Goal: Task Accomplishment & Management: Complete application form

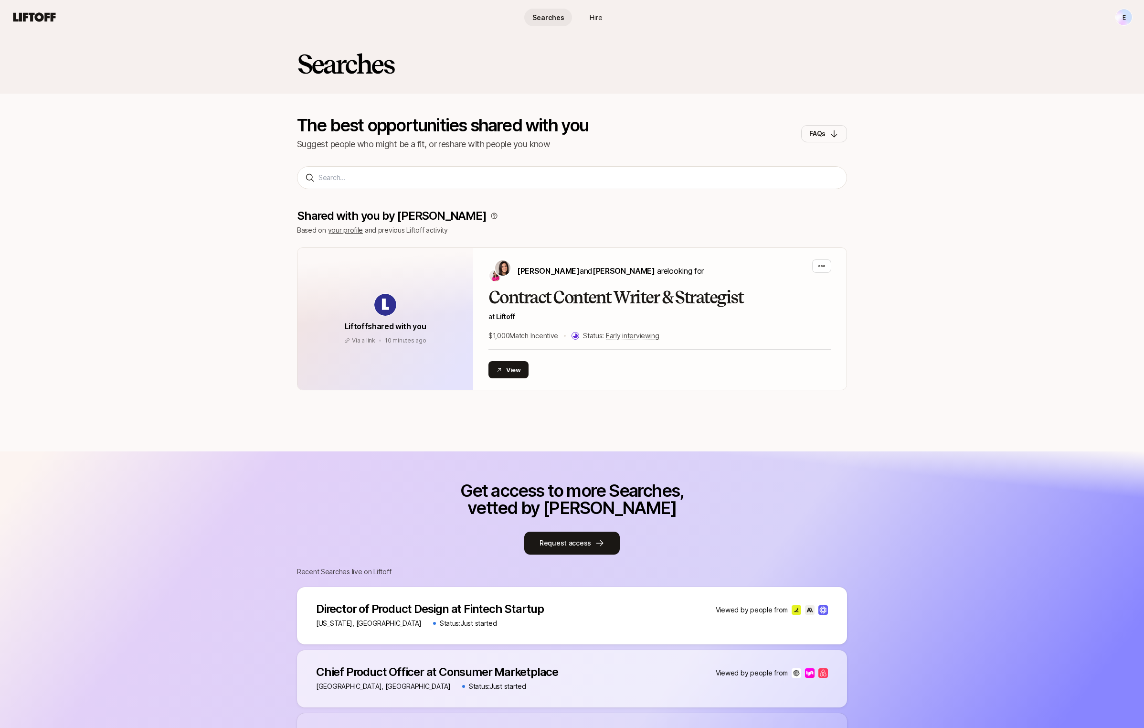
click at [1126, 14] on html "E Searches Hire Searches Hire E Searches The best opportunities shared with you…" at bounding box center [572, 364] width 1144 height 728
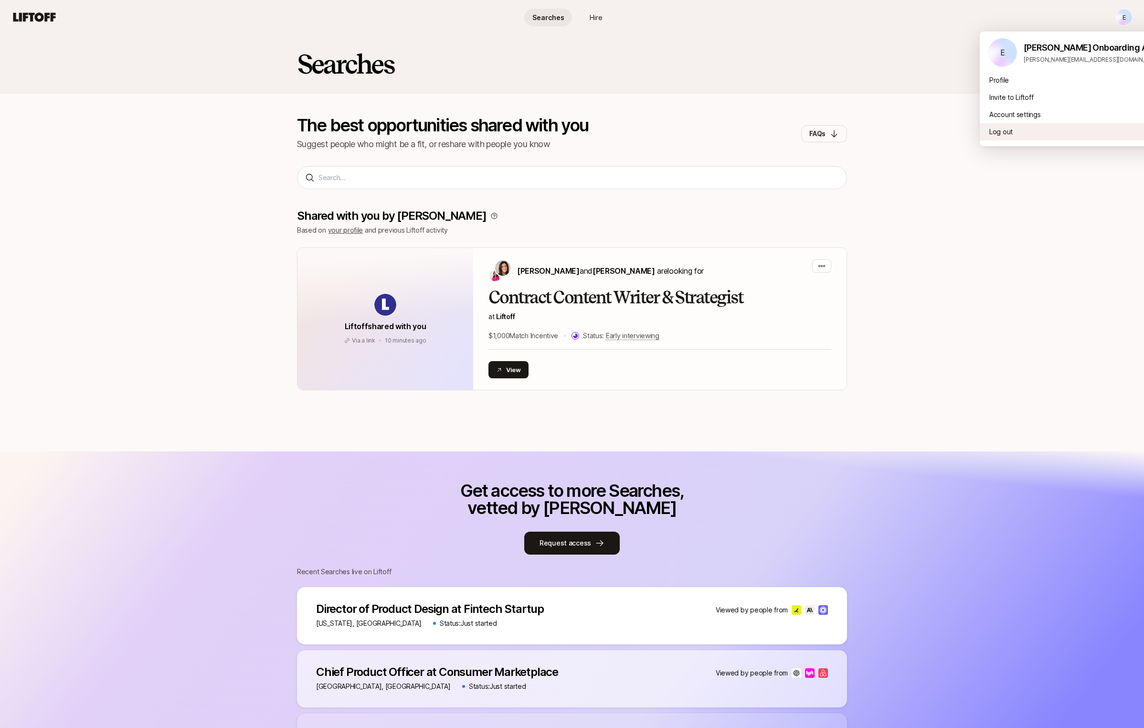
click at [1052, 135] on div "Log out" at bounding box center [1075, 131] width 191 height 17
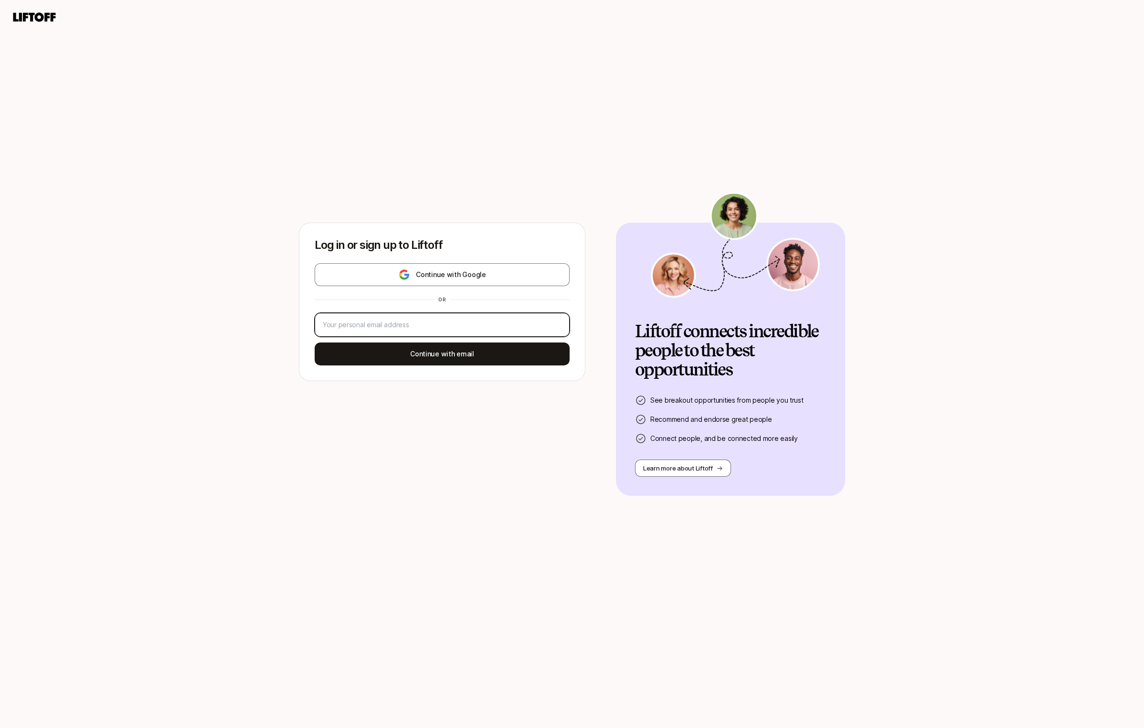
click at [382, 324] on input "email" at bounding box center [442, 324] width 239 height 11
paste input "eleanor+testkickstart@liftoff.xyz"
type input "eleanor+testkickstart@liftoff.xyz"
click at [381, 356] on button "Continue with email" at bounding box center [442, 353] width 255 height 23
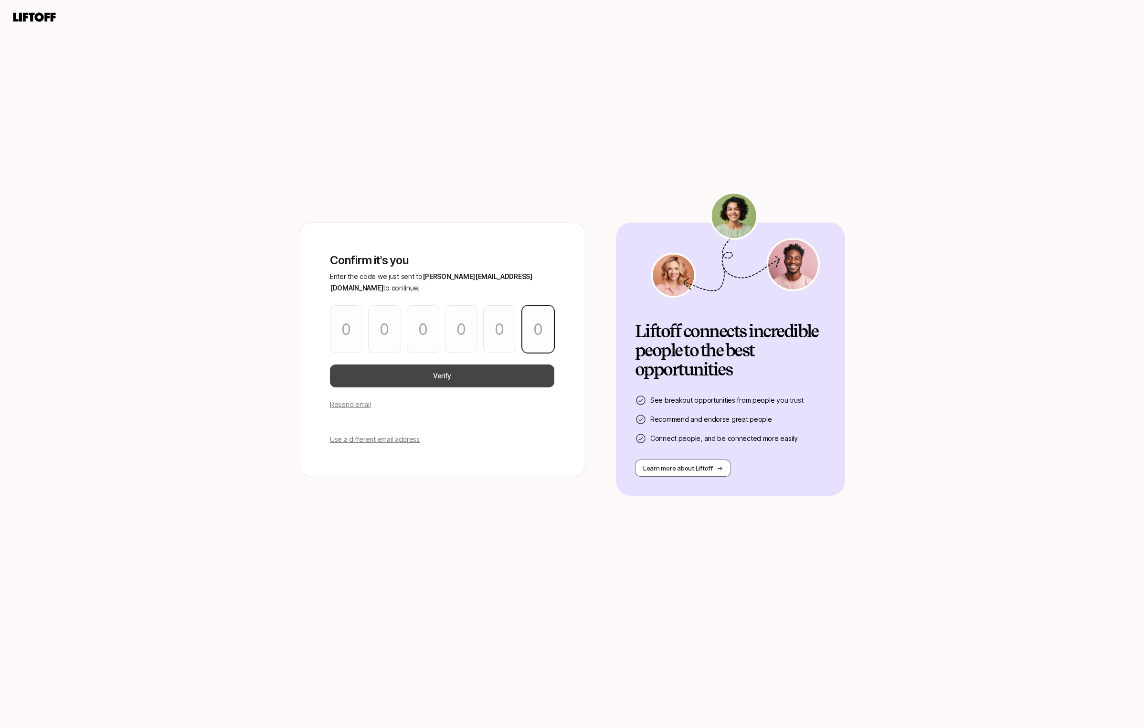
paste input "1"
type input "2"
type input "0"
type input "9"
type input "0"
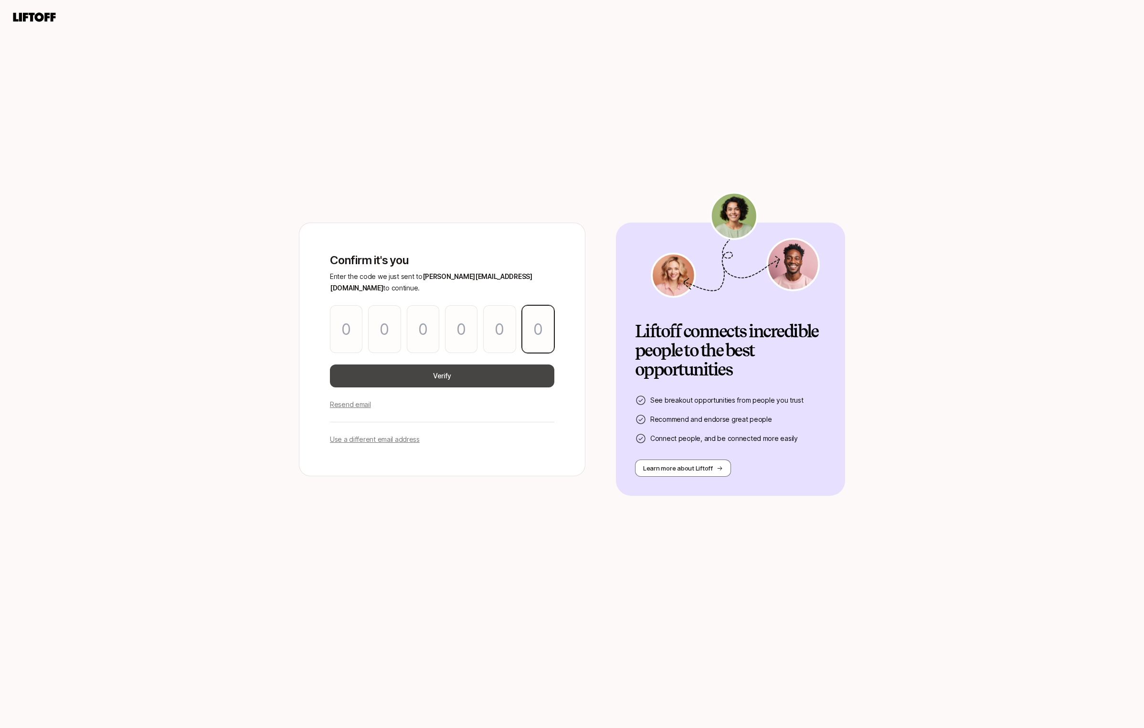
type input "3"
type input "1"
click at [403, 377] on button "Verify" at bounding box center [442, 375] width 224 height 23
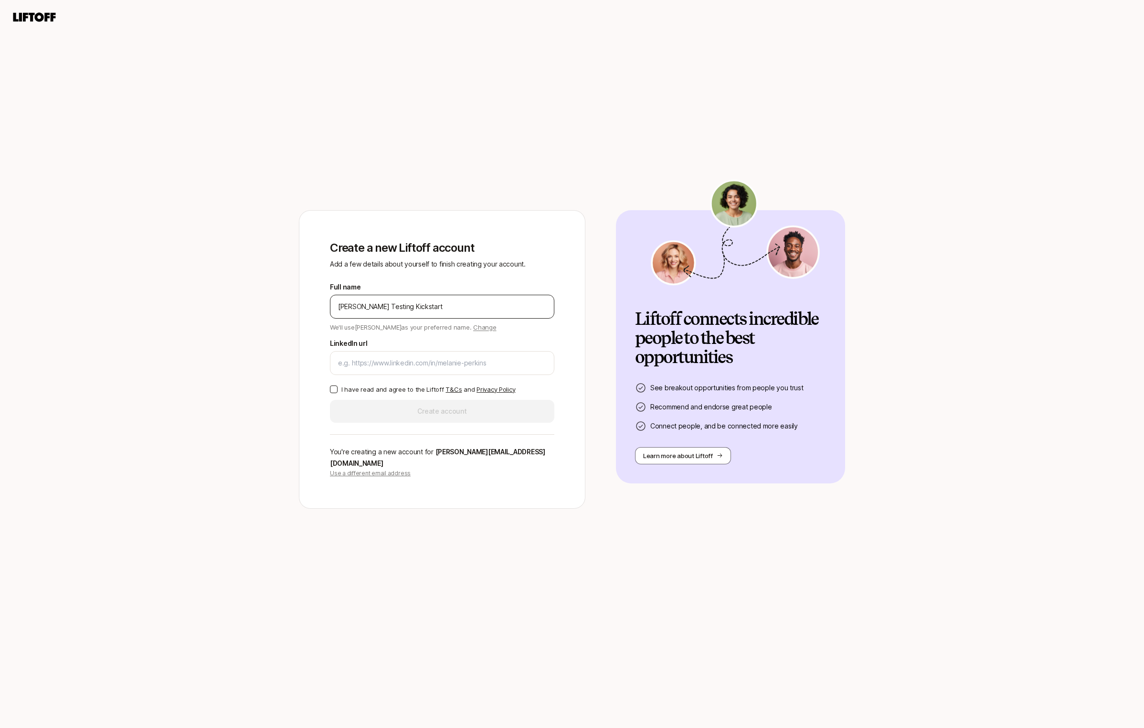
type input "Eleanor Testing Kickstart"
click at [412, 364] on input "LinkedIn url" at bounding box center [442, 362] width 208 height 11
paste input "https://www.linkedin.com/in/eleanor-morgan/"
type input "https://www.linkedin.com/in/eleanor-morgan/"
click at [337, 399] on div "Full name Eleanor Testing Kickstart We'll use Eleanor as your preferred name. C…" at bounding box center [442, 351] width 224 height 141
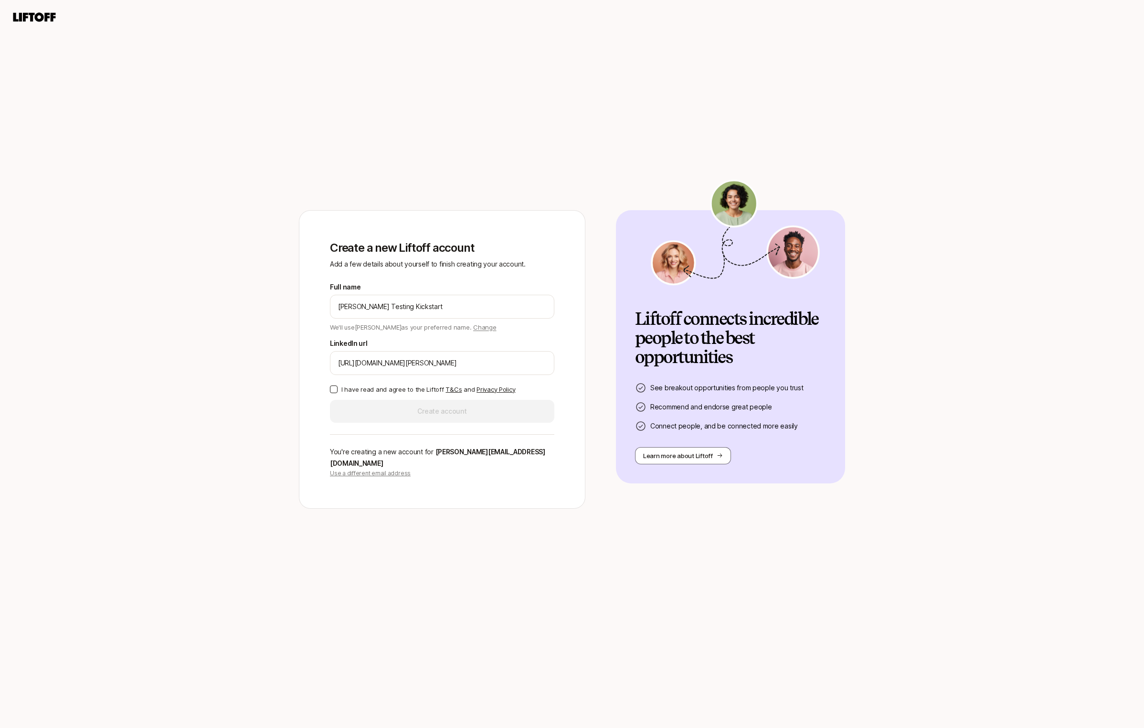
click at [331, 393] on button "I have read and agree to the Liftoff T&Cs and Privacy Policy" at bounding box center [334, 389] width 8 height 8
click at [360, 430] on div "Create a new Liftoff account Add a few details about yourself to finish creatin…" at bounding box center [442, 359] width 255 height 267
click at [360, 421] on button "Create account" at bounding box center [442, 411] width 224 height 23
